Goal: Task Accomplishment & Management: Use online tool/utility

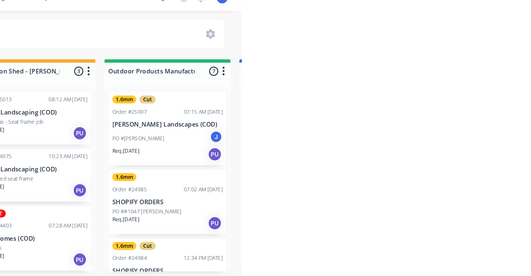
click at [313, 177] on p "Revival Landscaping (COD)" at bounding box center [333, 174] width 105 height 7
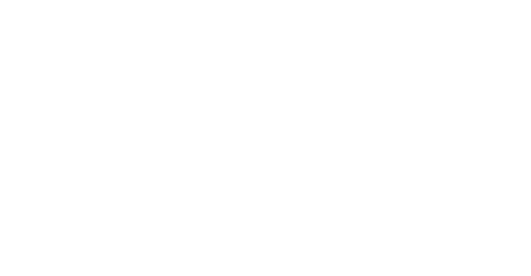
click at [396, 44] on button "Close" at bounding box center [381, 45] width 30 height 13
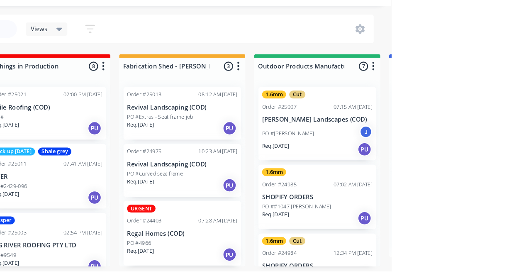
click at [473, 143] on div "PO #[PERSON_NAME] J" at bounding box center [461, 146] width 105 height 16
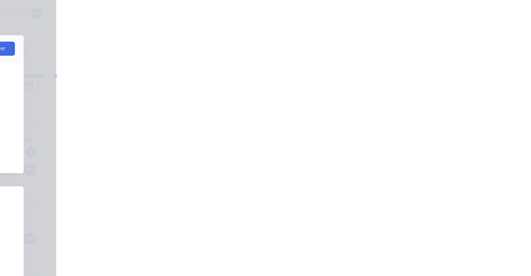
click at [87, 73] on div "Collaborate" at bounding box center [70, 72] width 33 height 7
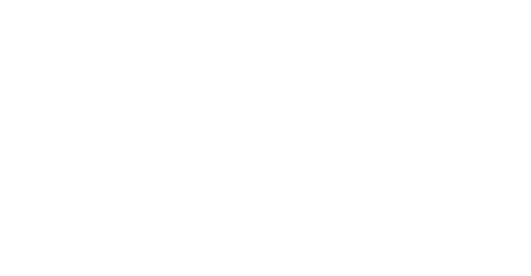
click at [110, 48] on button "Order details" at bounding box center [70, 51] width 79 height 21
click at [450, 204] on div "1.6mm" at bounding box center [439, 203] width 23 height 7
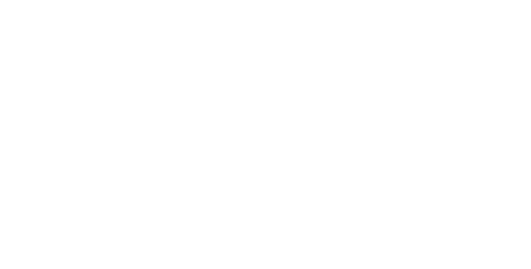
type input "Fab"
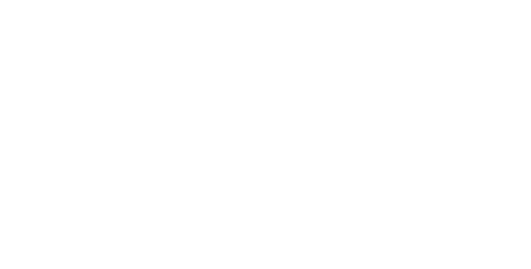
click at [500, 259] on div "Notes" at bounding box center [311, 274] width 378 height 30
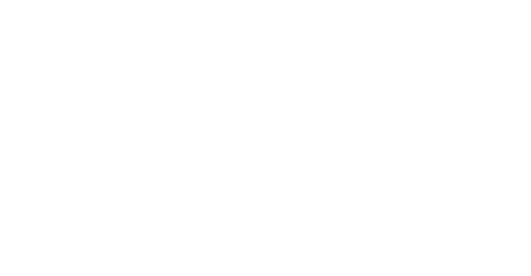
click at [396, 41] on button "Close" at bounding box center [381, 45] width 30 height 13
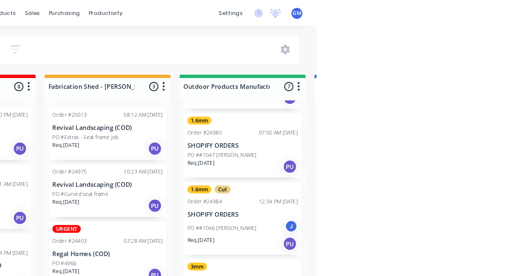
scroll to position [76, 0]
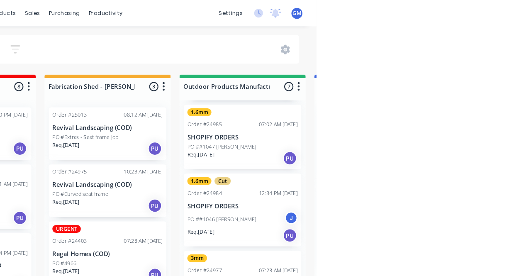
click at [476, 183] on div "12:34 PM [DATE]" at bounding box center [494, 182] width 37 height 7
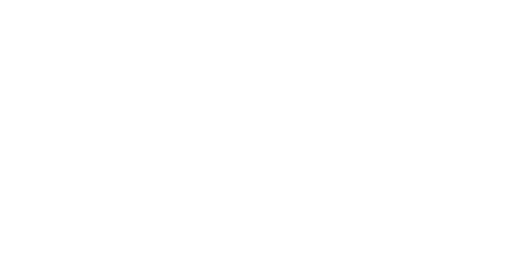
click at [87, 71] on div "Collaborate" at bounding box center [70, 72] width 33 height 7
click at [89, 50] on div "Order details" at bounding box center [71, 51] width 35 height 7
click at [396, 42] on button "Close" at bounding box center [381, 45] width 30 height 13
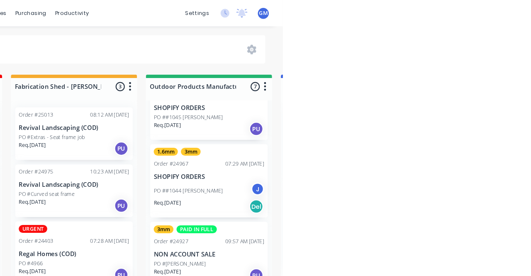
scroll to position [243, 0]
click at [471, 178] on div "PO ##1044 [PERSON_NAME]" at bounding box center [461, 180] width 105 height 16
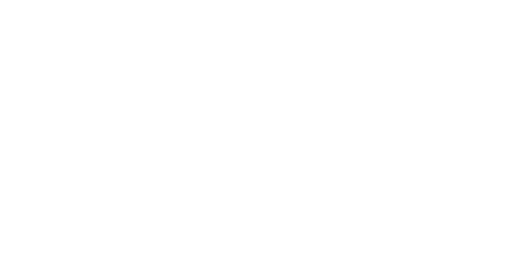
scroll to position [0, 0]
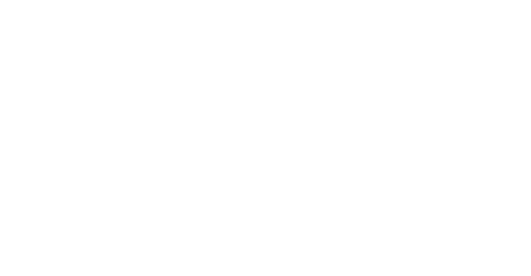
click at [87, 71] on div "Collaborate" at bounding box center [70, 72] width 33 height 7
click at [89, 53] on div "Order details" at bounding box center [71, 51] width 35 height 7
click at [472, 202] on div "3mm" at bounding box center [462, 203] width 19 height 7
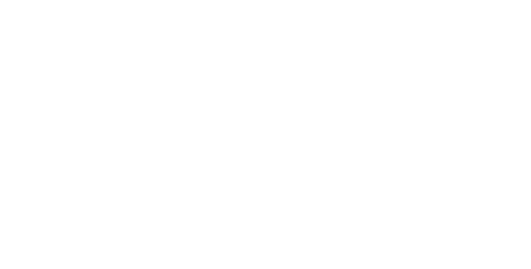
type input "Fab"
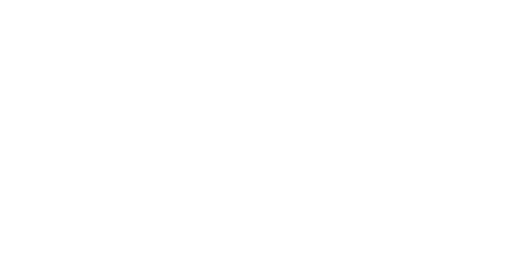
click at [384, 136] on div "Assigned to J" at bounding box center [343, 110] width 83 height 88
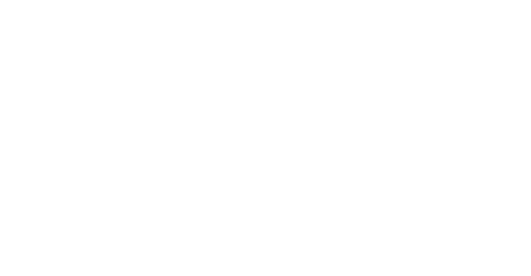
click at [396, 41] on button "Close" at bounding box center [381, 45] width 30 height 13
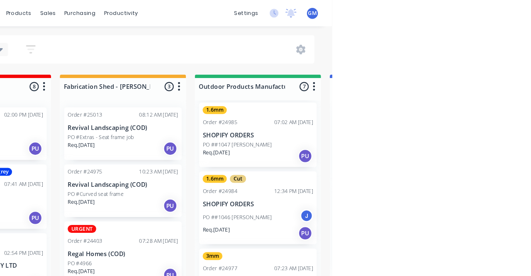
scroll to position [75, 0]
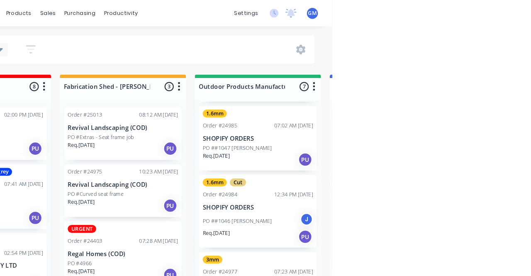
click at [464, 197] on p "SHOPIFY ORDERS" at bounding box center [461, 196] width 105 height 7
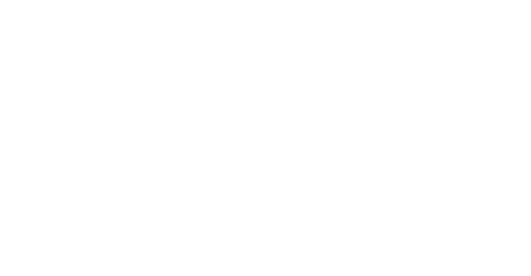
click at [469, 207] on div "Cut" at bounding box center [460, 203] width 15 height 7
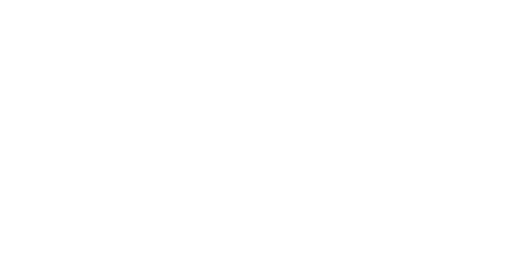
type input "Fab"
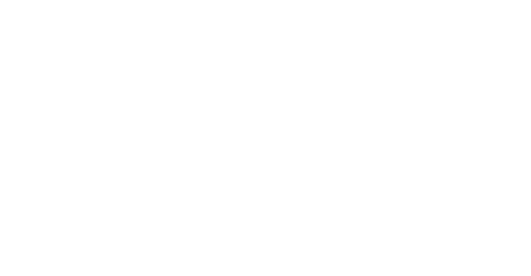
click at [500, 227] on div "Contact Shopify Orders Bill to [GEOGRAPHIC_DATA], Pick up PO #1046 [PERSON_NAME…" at bounding box center [311, 207] width 378 height 63
click at [396, 49] on button "Close" at bounding box center [381, 45] width 30 height 13
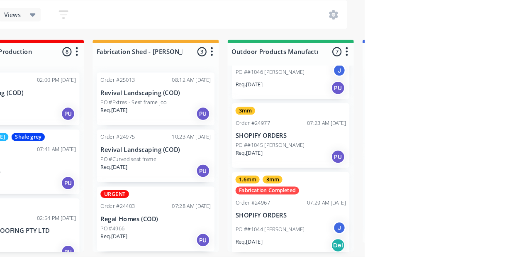
scroll to position [187, 0]
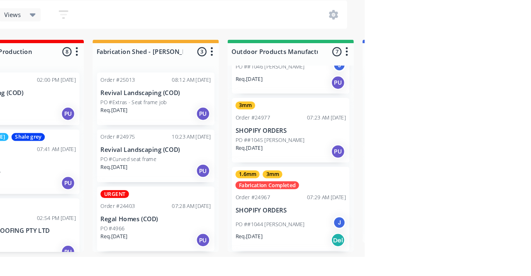
click at [467, 241] on div "PO ##1044 [PERSON_NAME]" at bounding box center [461, 245] width 105 height 16
